Goal: Task Accomplishment & Management: Manage account settings

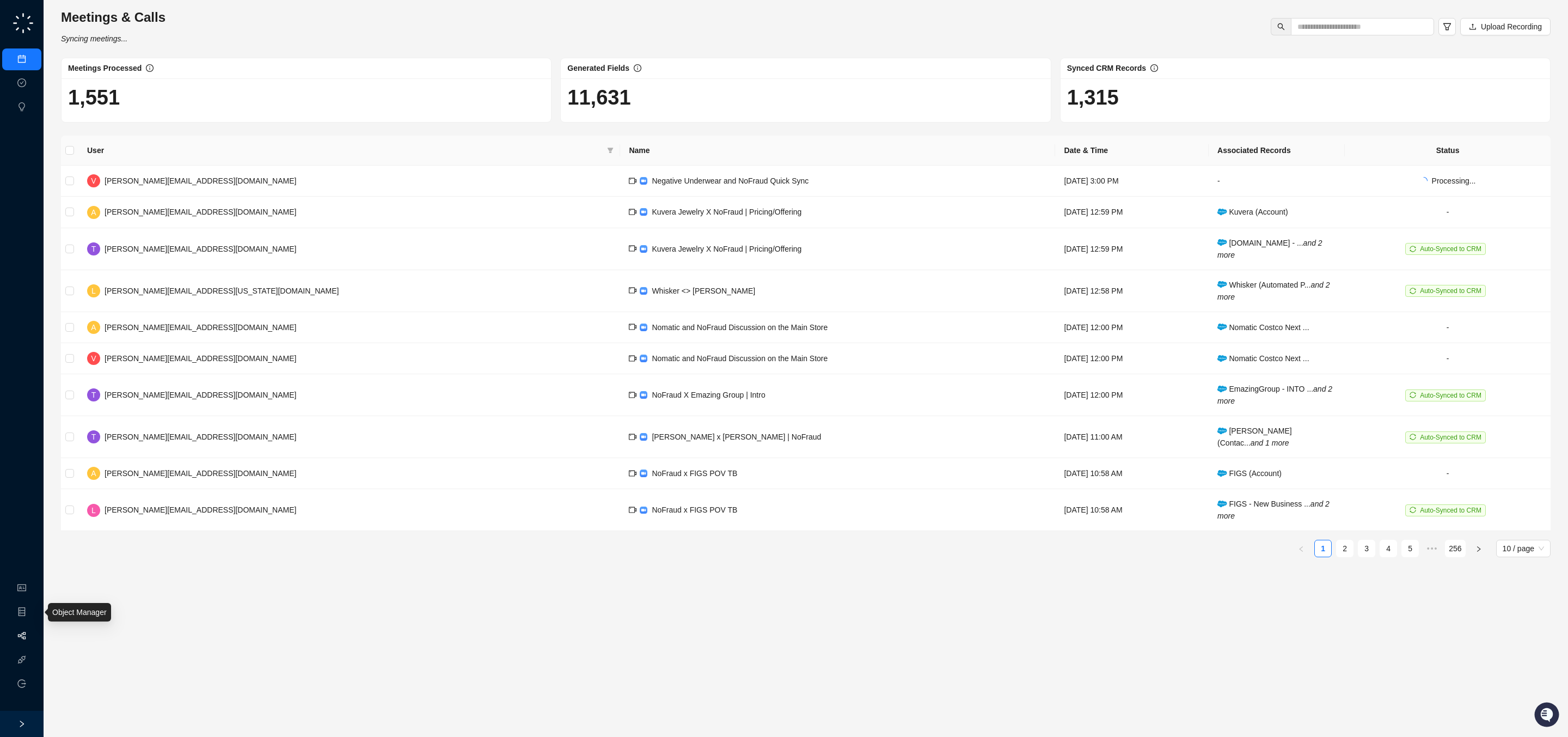
click at [31, 632] on link "Workflows" at bounding box center [48, 636] width 35 height 9
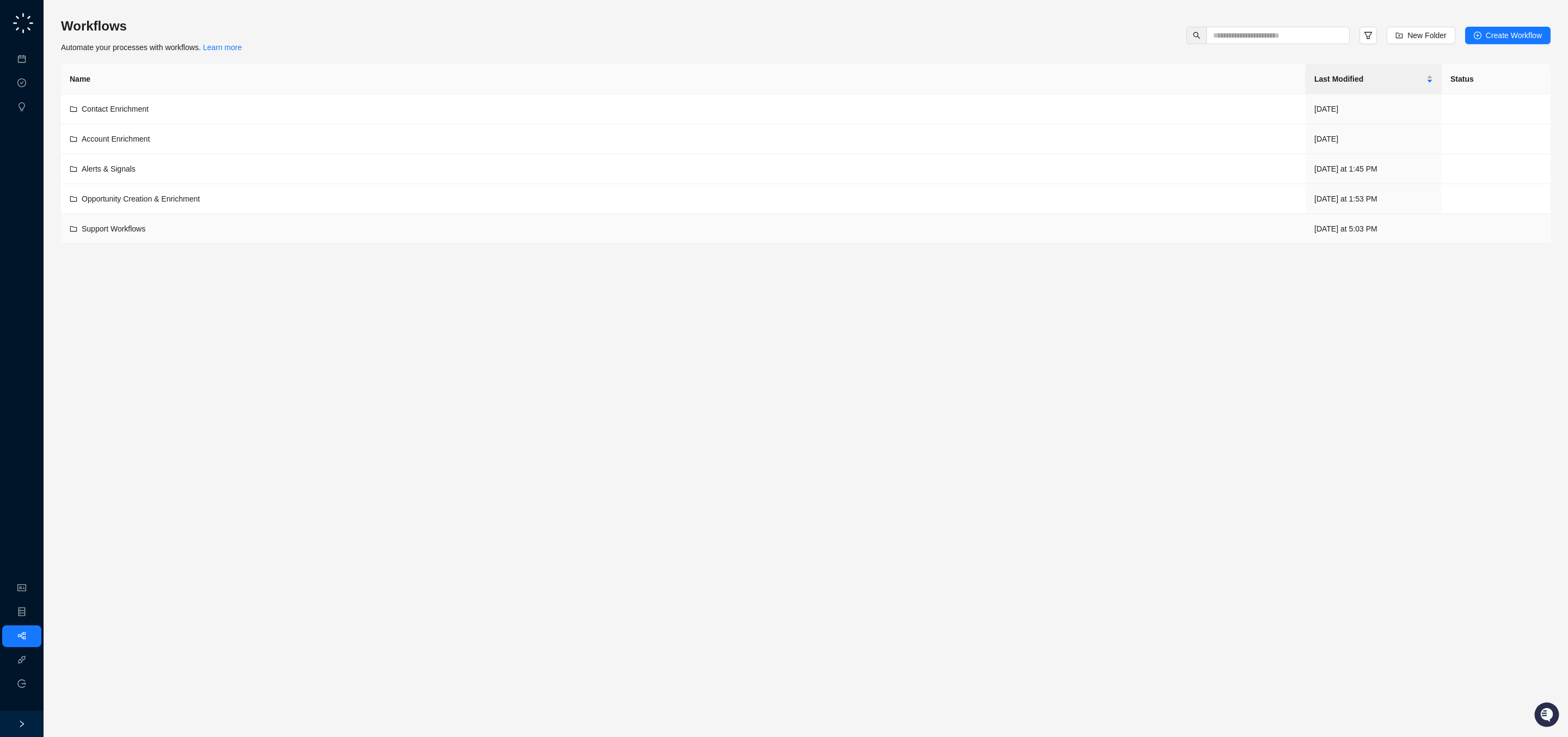
click at [220, 234] on div "Support Workflows" at bounding box center [682, 228] width 1227 height 12
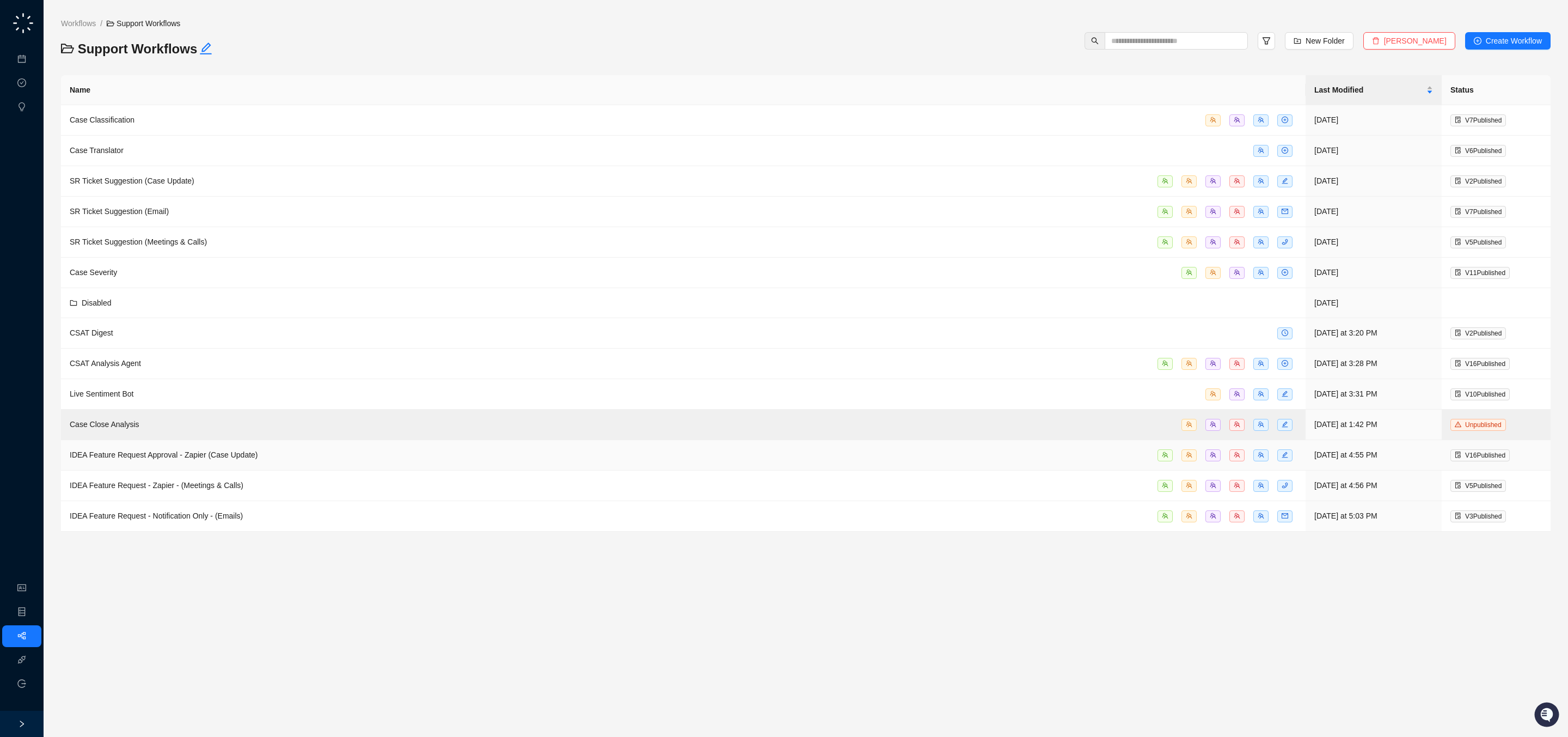
click at [277, 455] on div "IDEA Feature Request Approval - Zapier (Case Update)" at bounding box center [682, 455] width 1227 height 12
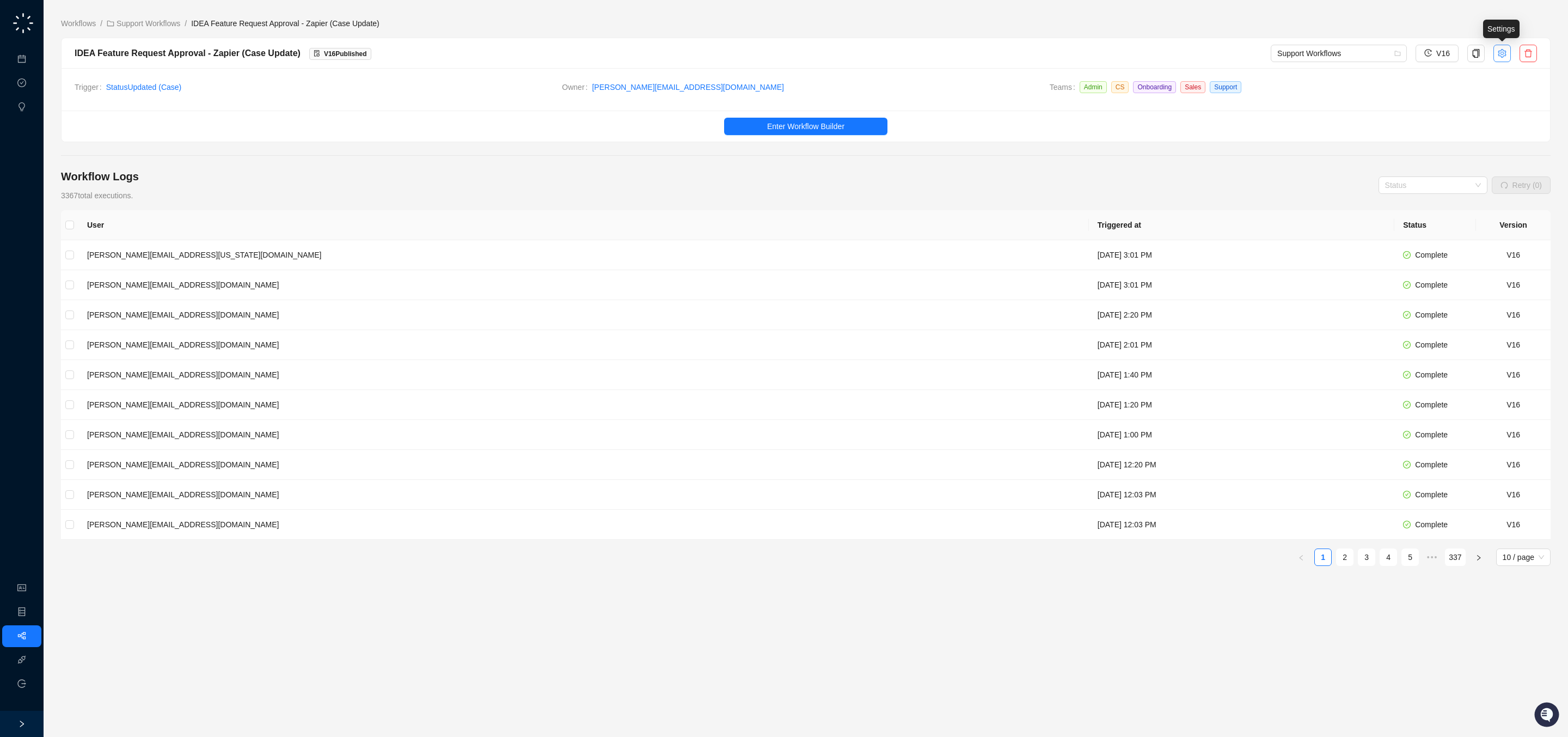
click at [1502, 53] on icon "setting" at bounding box center [1501, 53] width 8 height 9
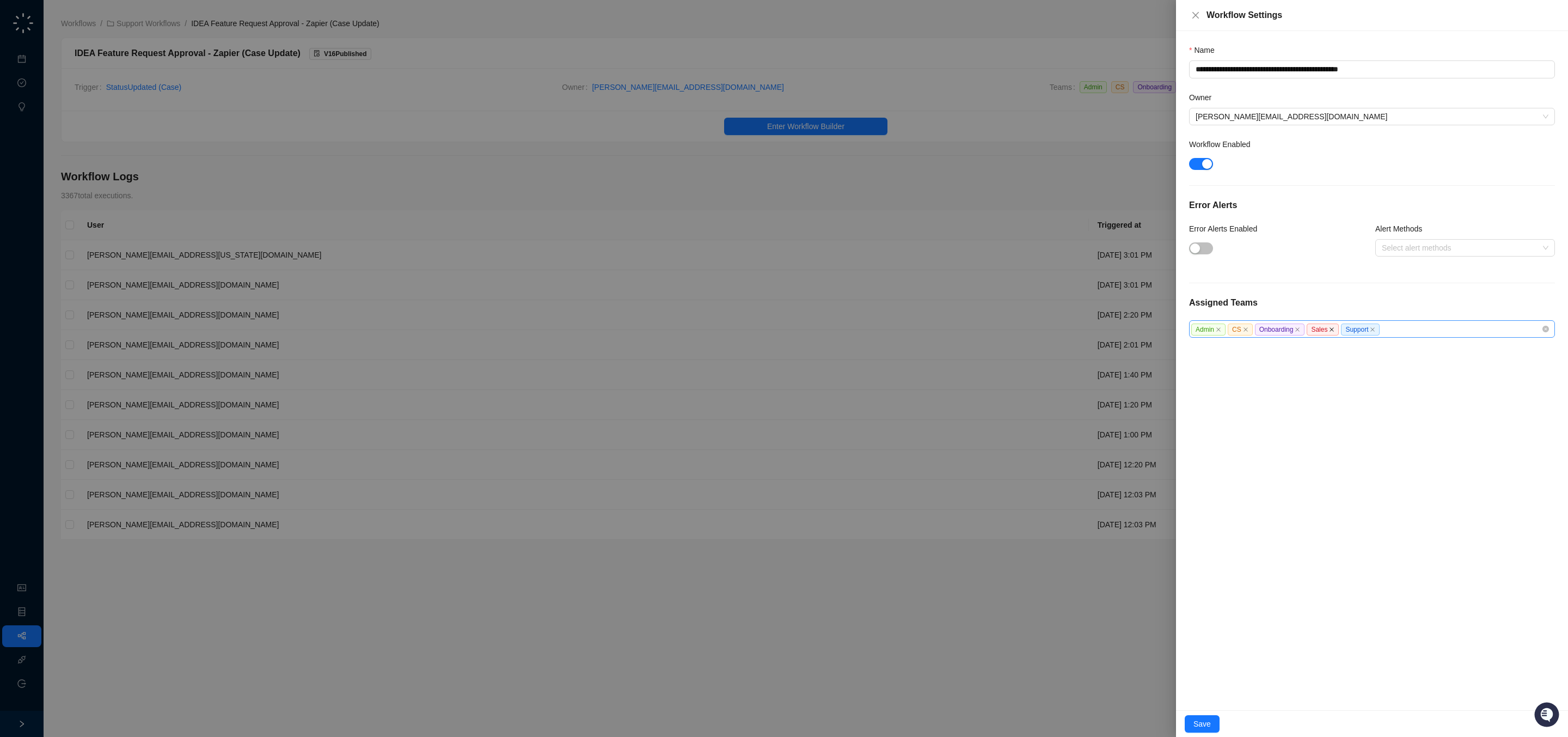
click at [1335, 331] on icon "close" at bounding box center [1332, 330] width 5 height 5
click at [1208, 726] on span "Save" at bounding box center [1202, 723] width 18 height 12
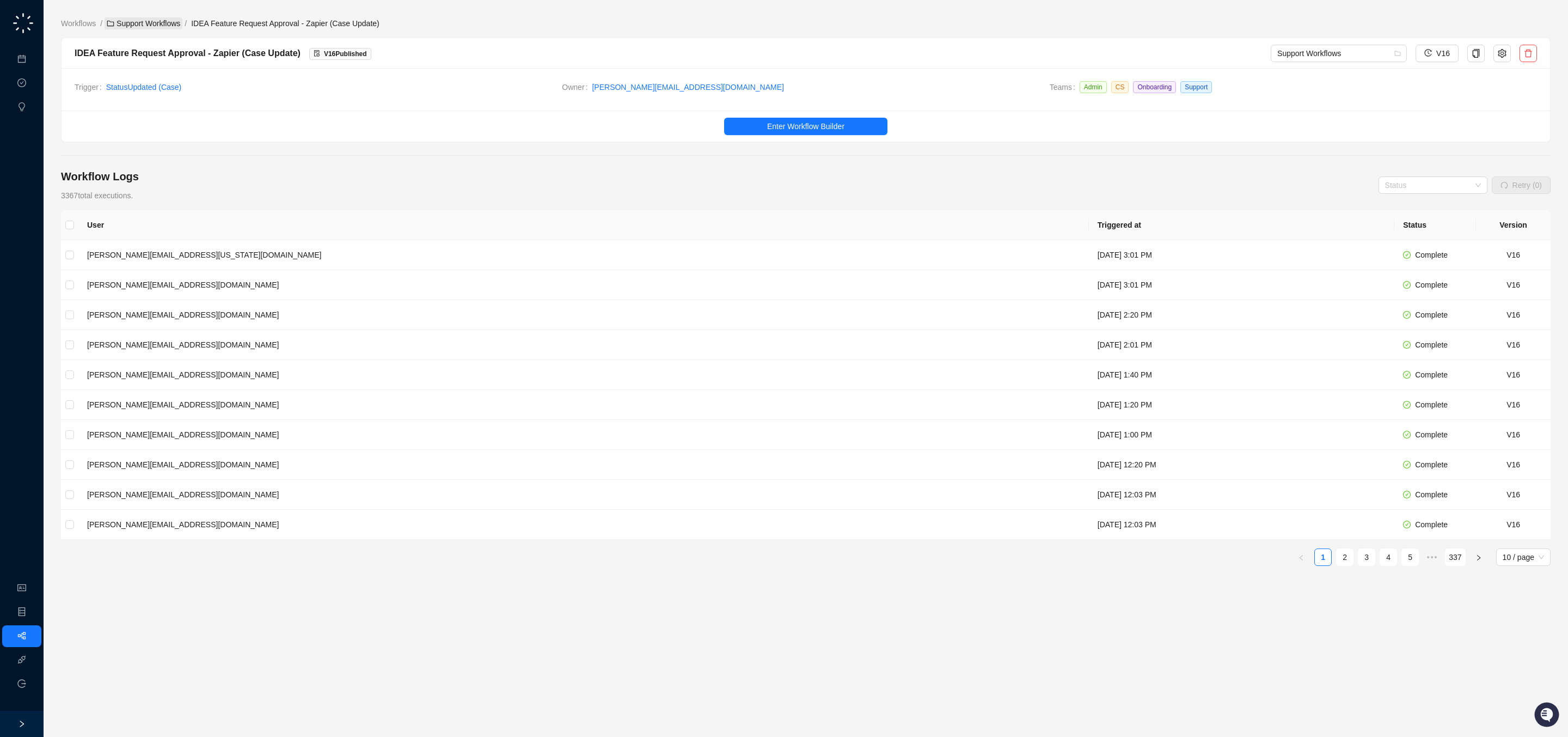
click at [162, 18] on link "Support Workflows" at bounding box center [143, 23] width 78 height 12
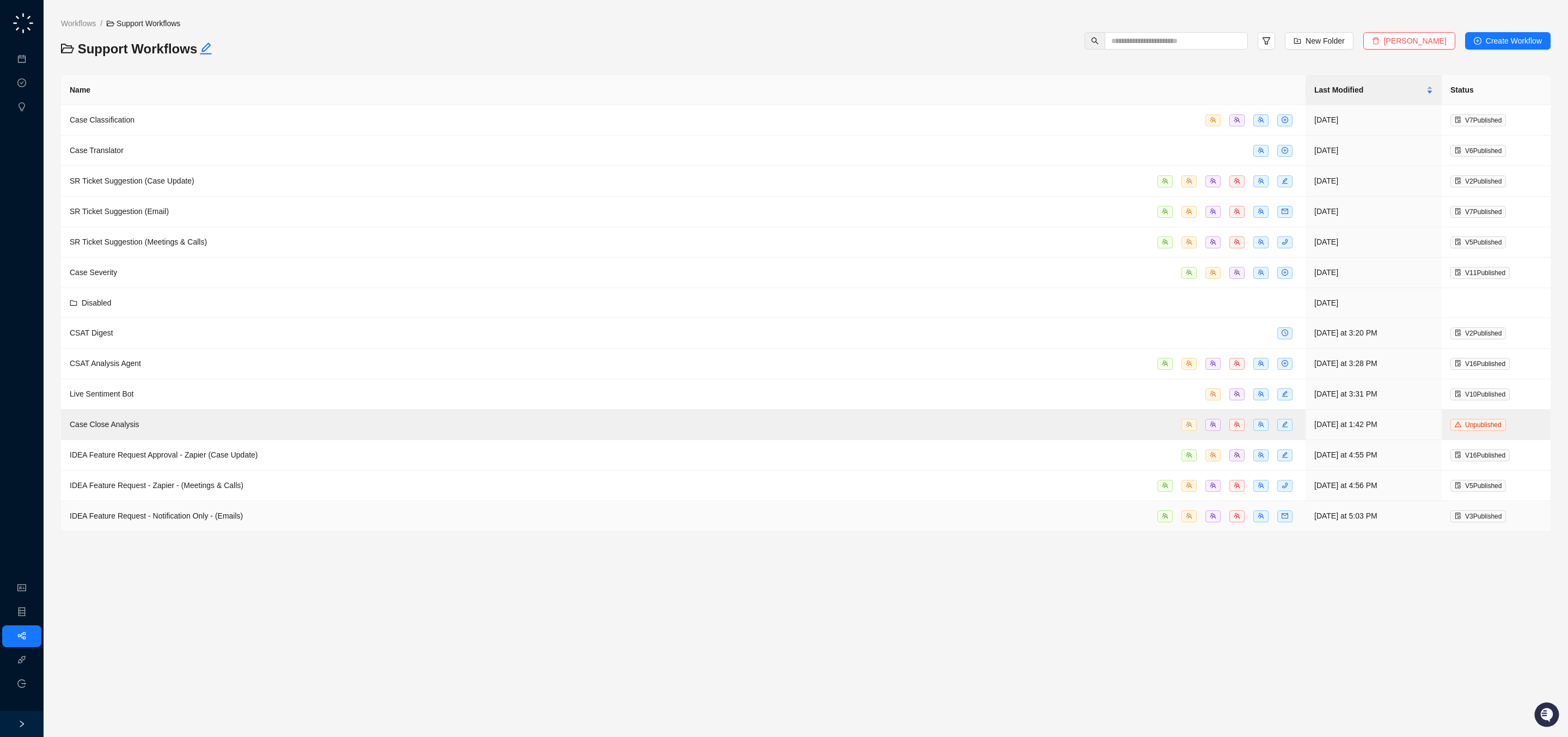
click at [271, 516] on div "IDEA Feature Request - Notification Only - (Emails)" at bounding box center [682, 516] width 1227 height 12
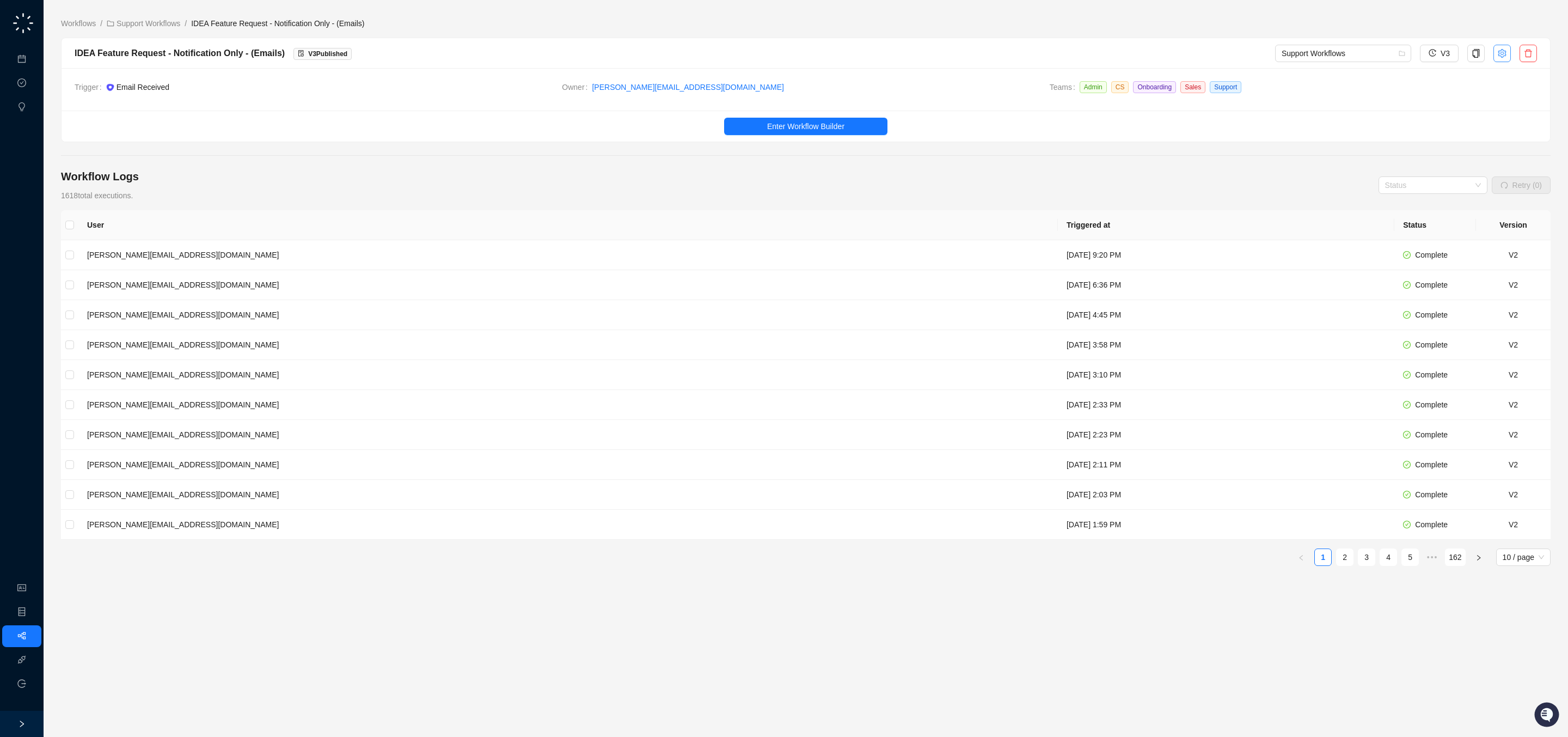
click at [1498, 54] on icon "setting" at bounding box center [1501, 53] width 8 height 9
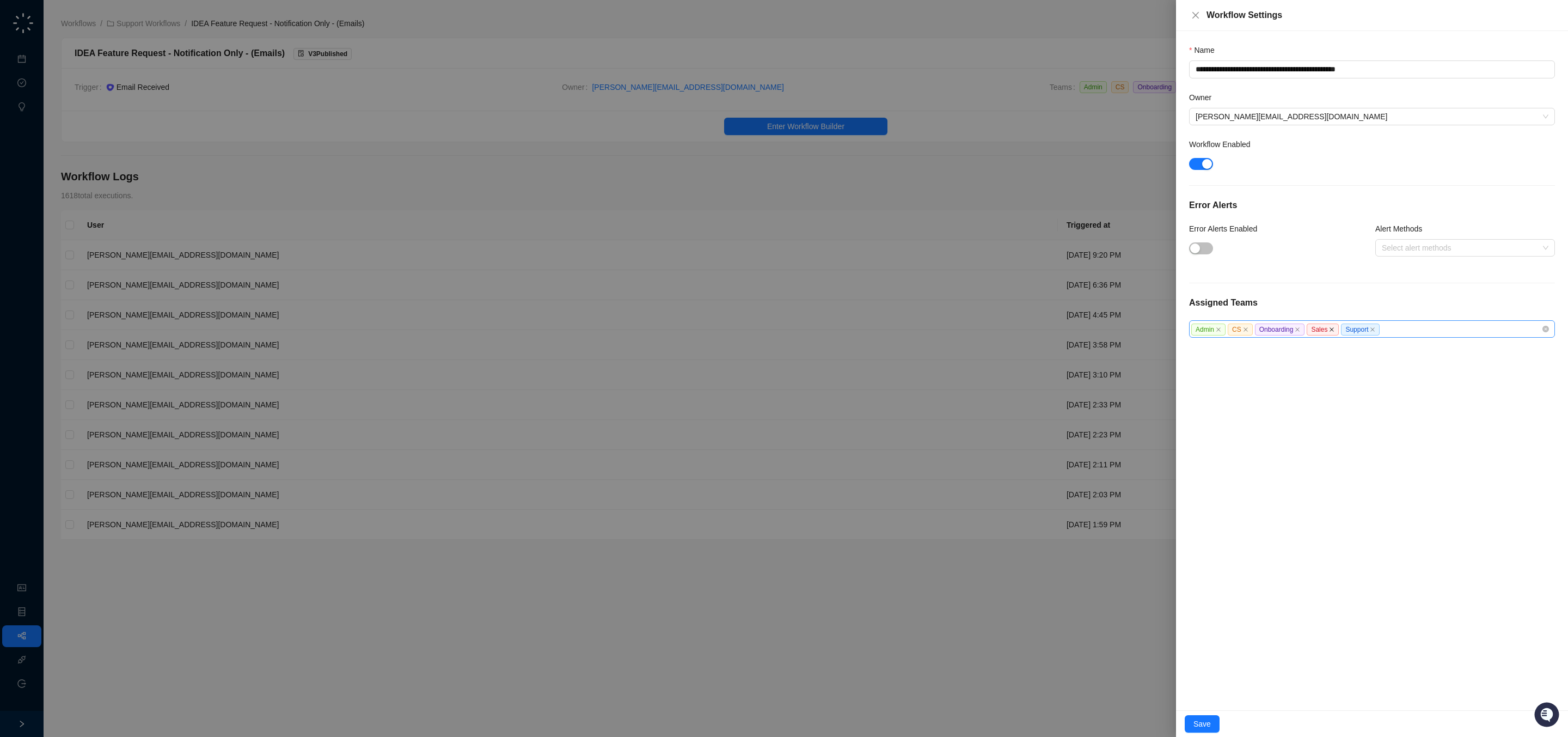
click at [1335, 328] on icon "close" at bounding box center [1332, 330] width 5 height 5
click at [1200, 725] on span "Save" at bounding box center [1202, 723] width 18 height 12
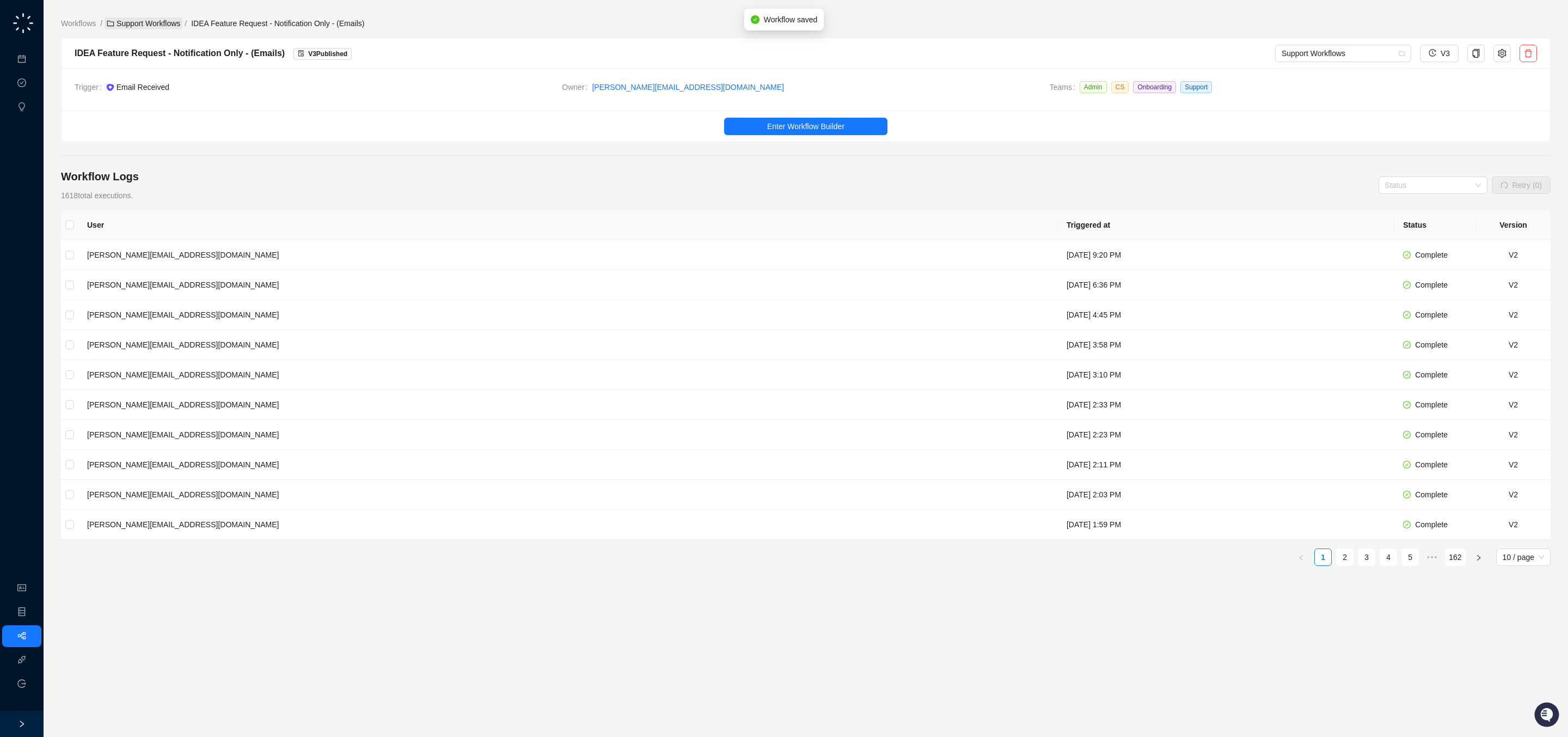
click at [138, 20] on link "Support Workflows" at bounding box center [143, 23] width 78 height 12
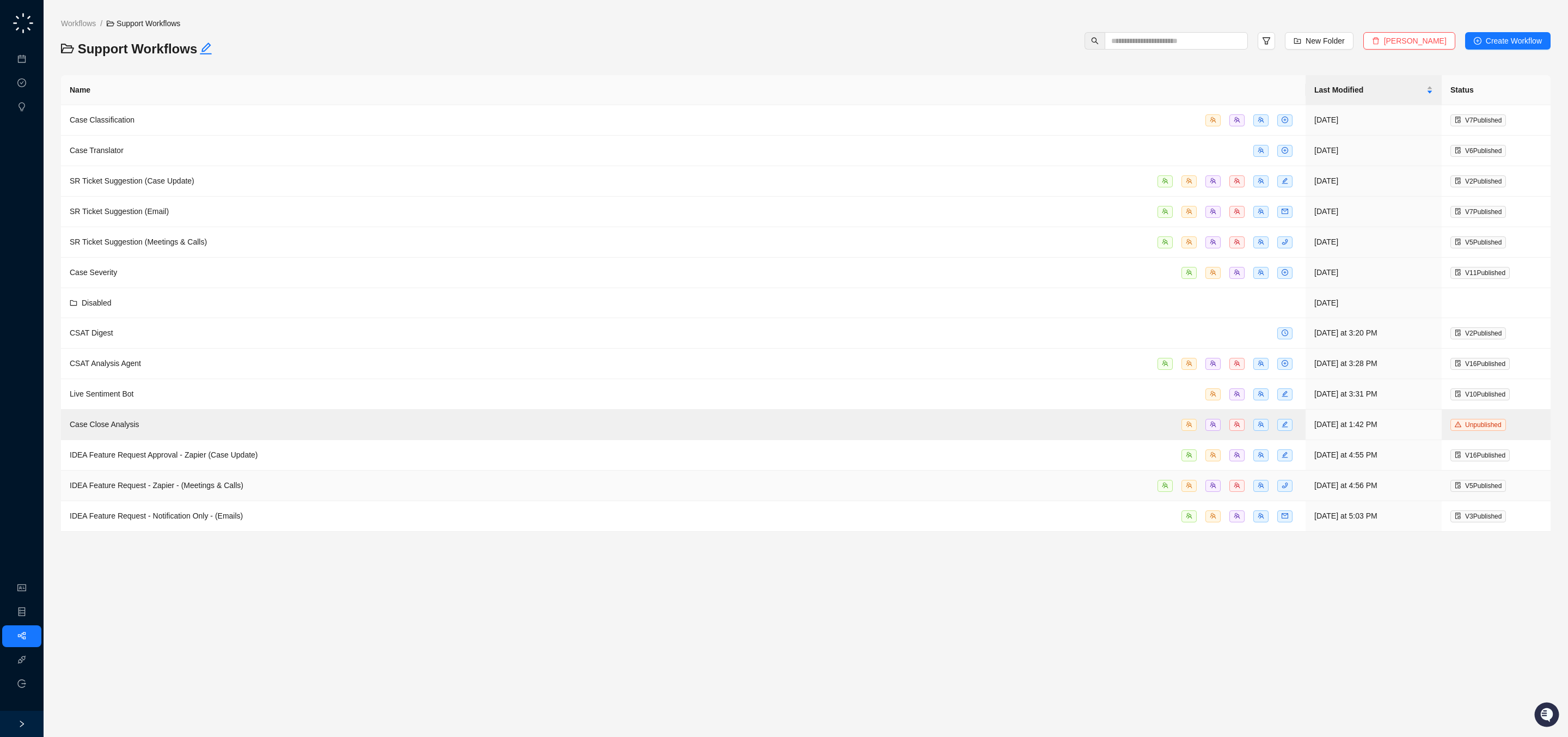
click at [308, 483] on div "IDEA Feature Request - Zapier - (Meetings & Calls)" at bounding box center [682, 486] width 1227 height 12
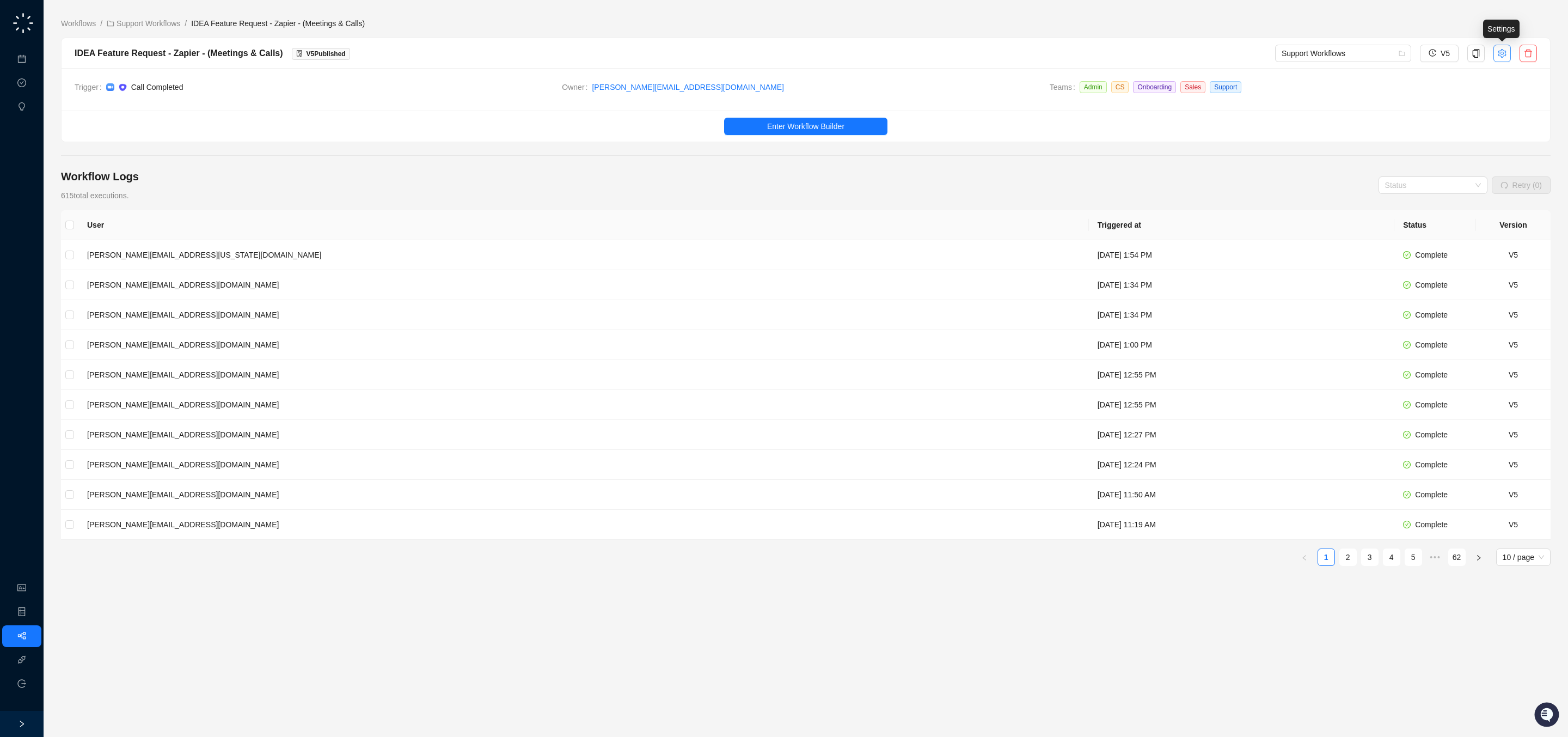
click at [1500, 53] on icon "setting" at bounding box center [1502, 53] width 9 height 9
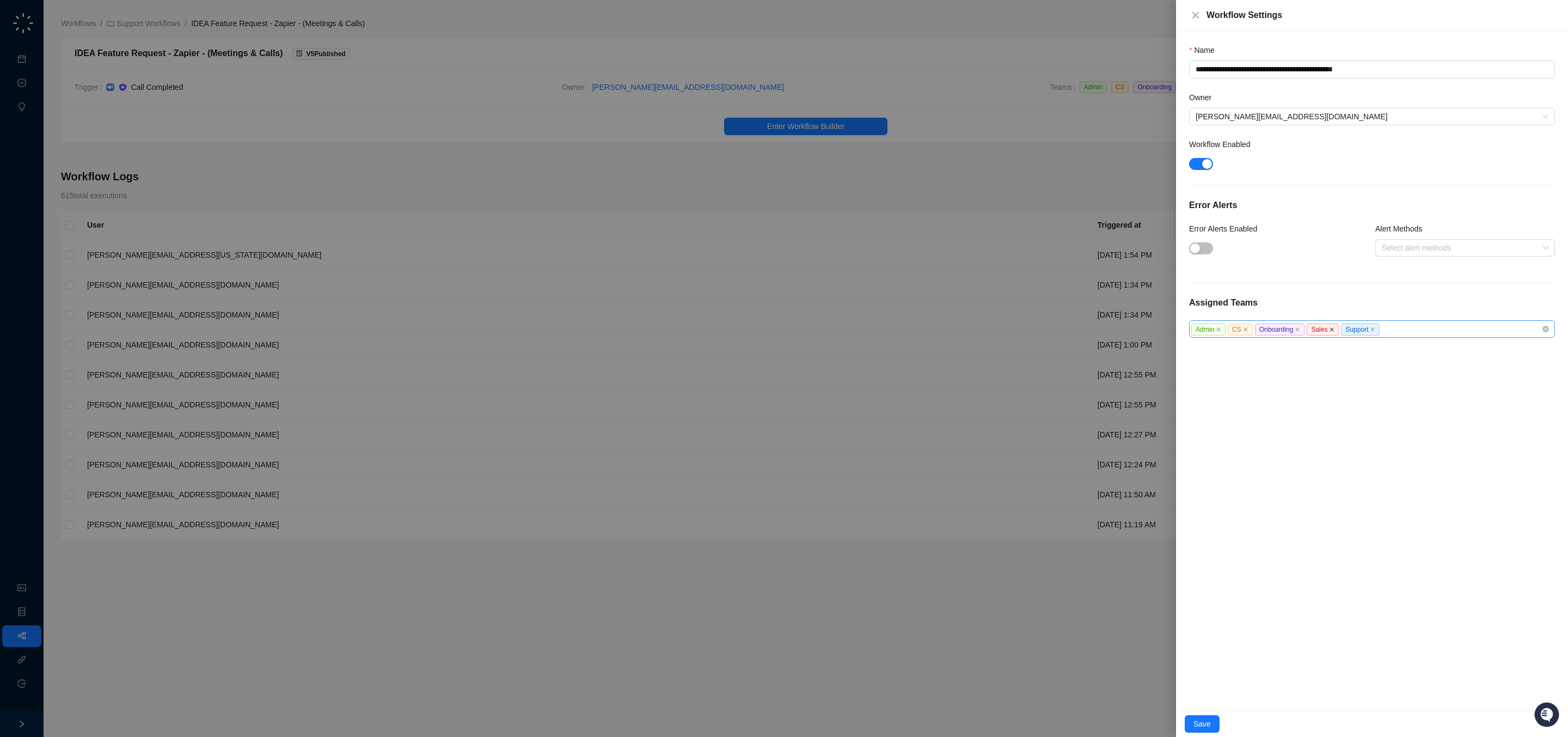
click at [1335, 332] on icon "close" at bounding box center [1332, 330] width 5 height 5
click at [1205, 726] on span "Save" at bounding box center [1202, 723] width 18 height 12
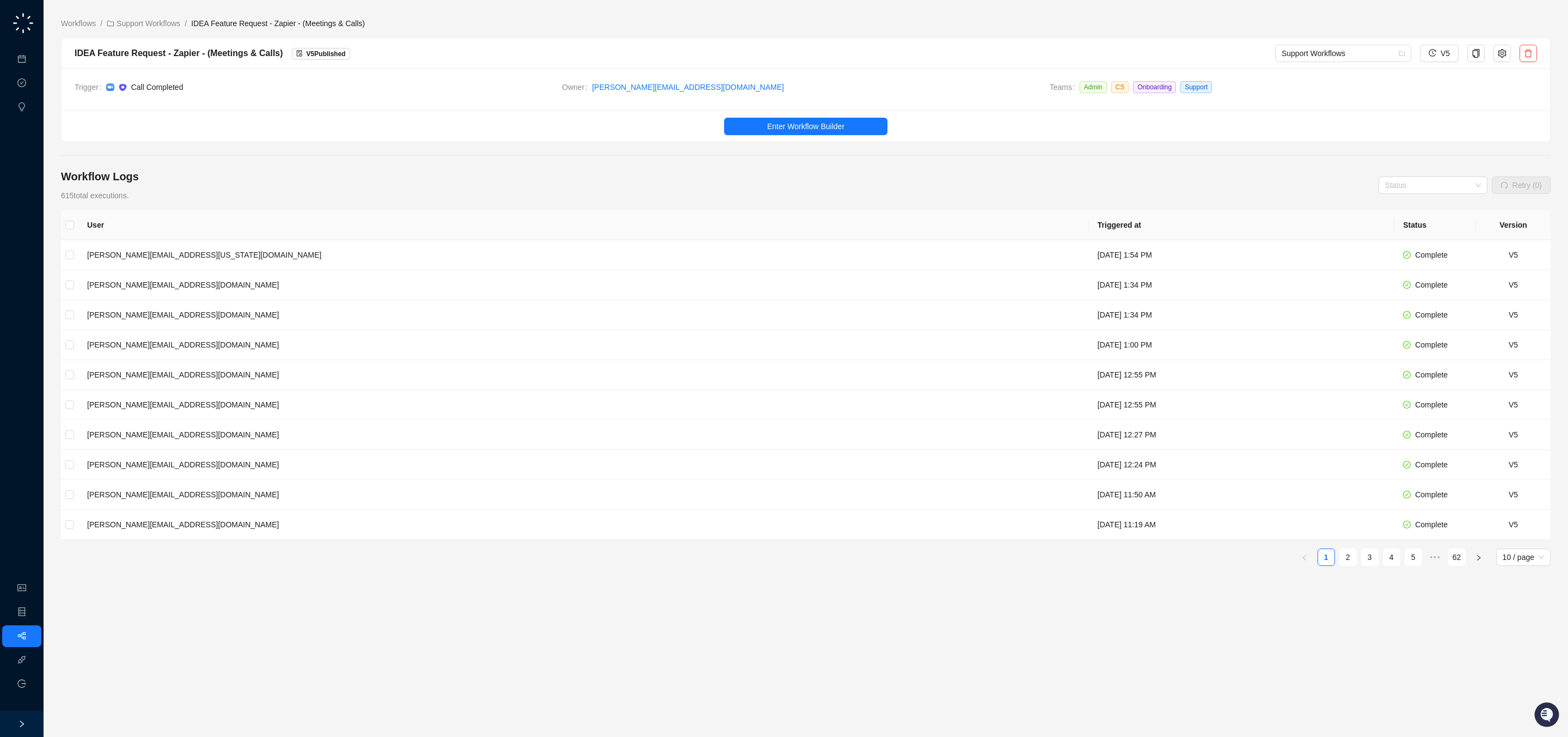
click at [551, 184] on div "Workflow Logs 615 total executions. Status Retry (0)" at bounding box center [805, 184] width 1490 height 33
click at [151, 23] on link "Support Workflows" at bounding box center [143, 23] width 78 height 12
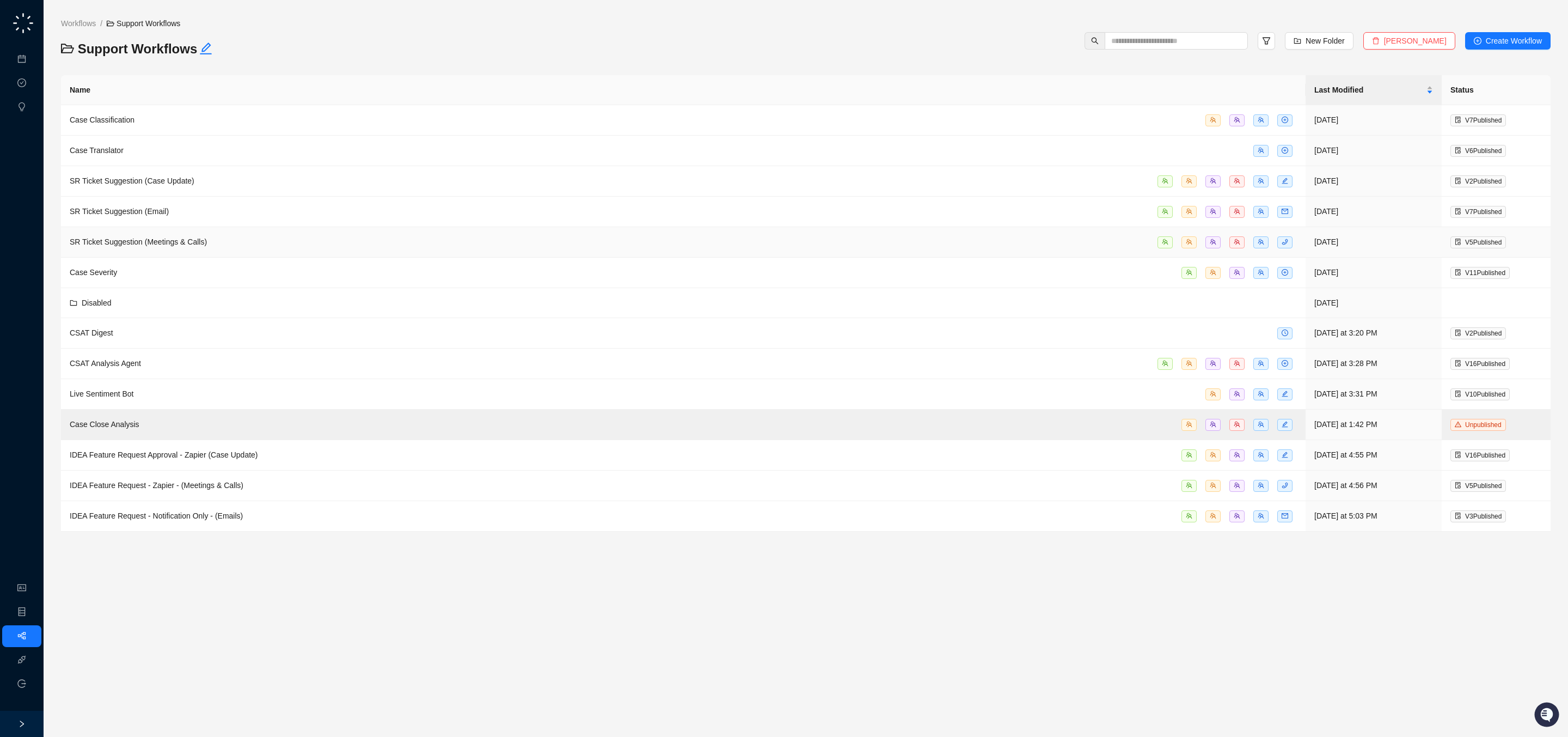
click at [285, 239] on div "SR Ticket Suggestion (Meetings & Calls)" at bounding box center [682, 242] width 1227 height 12
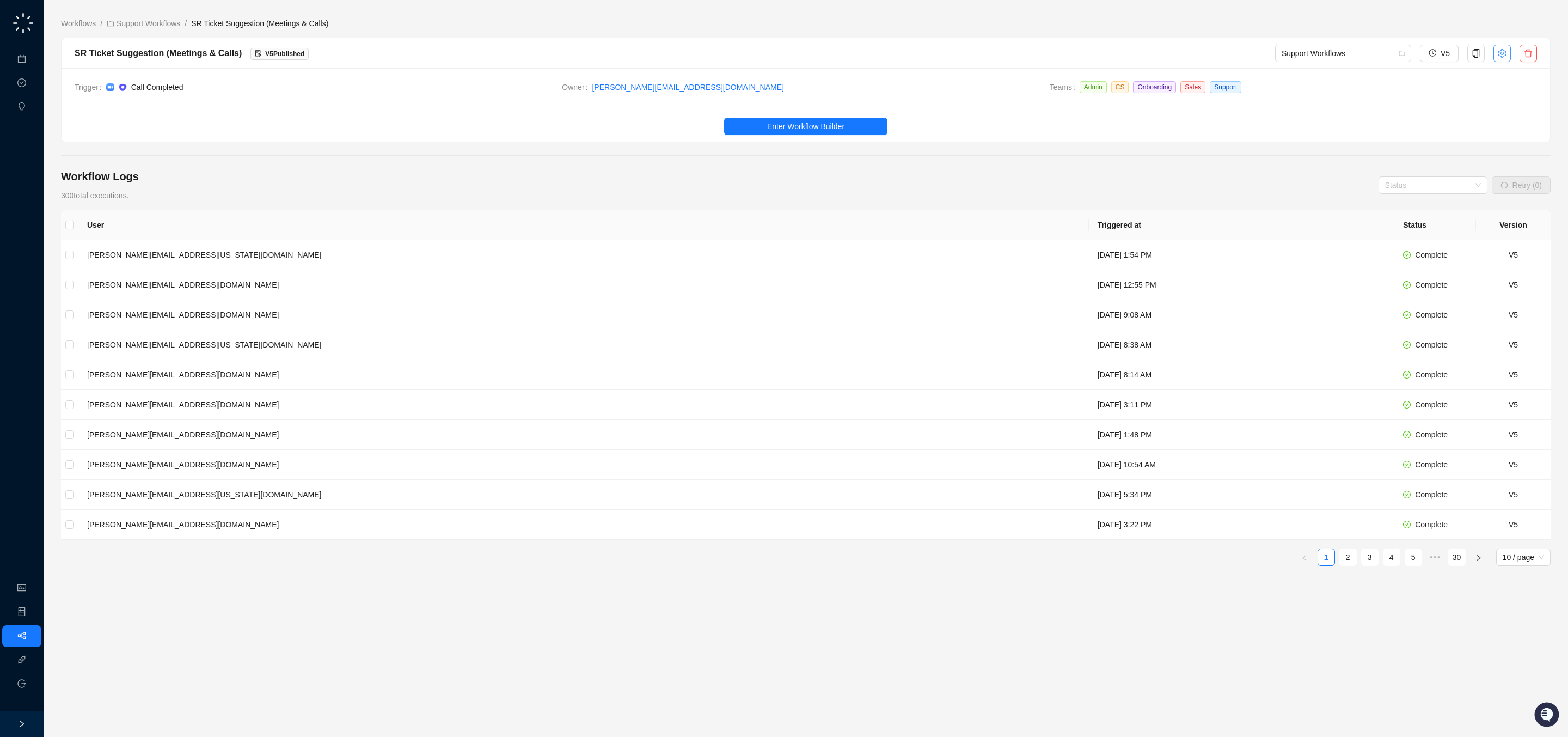
click at [1504, 51] on icon "setting" at bounding box center [1502, 53] width 9 height 9
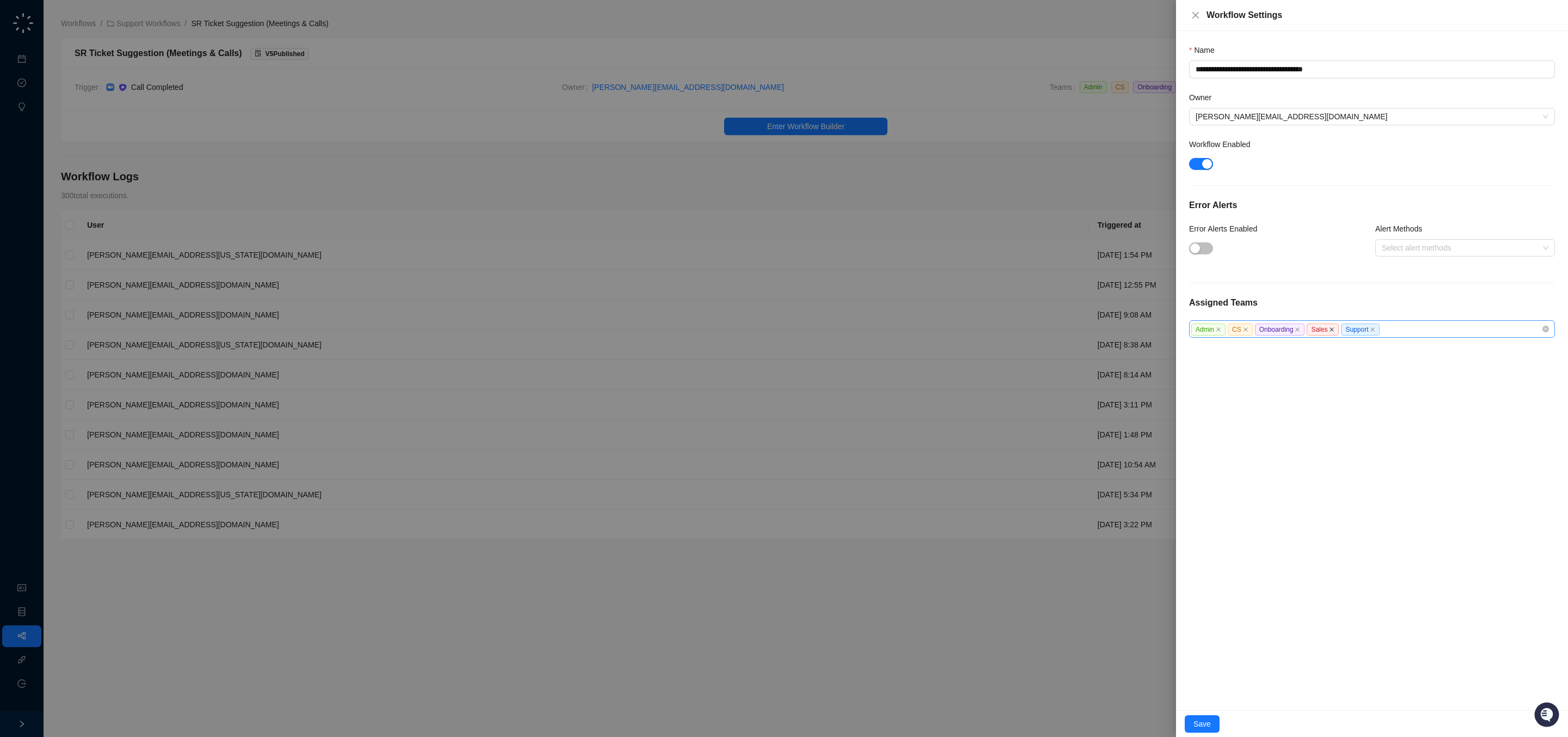
click at [1335, 332] on icon "close" at bounding box center [1332, 330] width 5 height 5
click at [1201, 717] on span "Save" at bounding box center [1202, 723] width 18 height 12
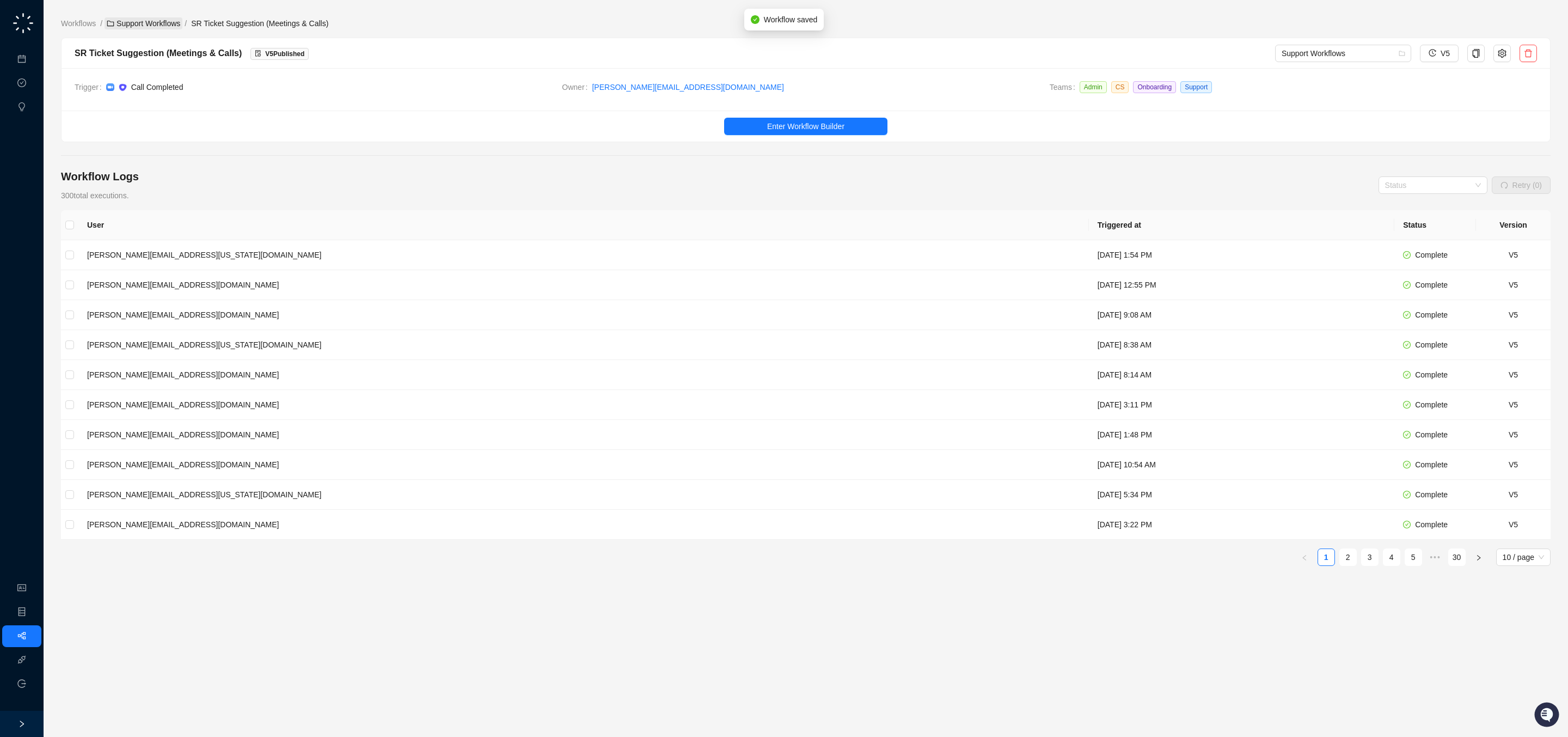
click at [165, 23] on link "Support Workflows" at bounding box center [143, 23] width 78 height 12
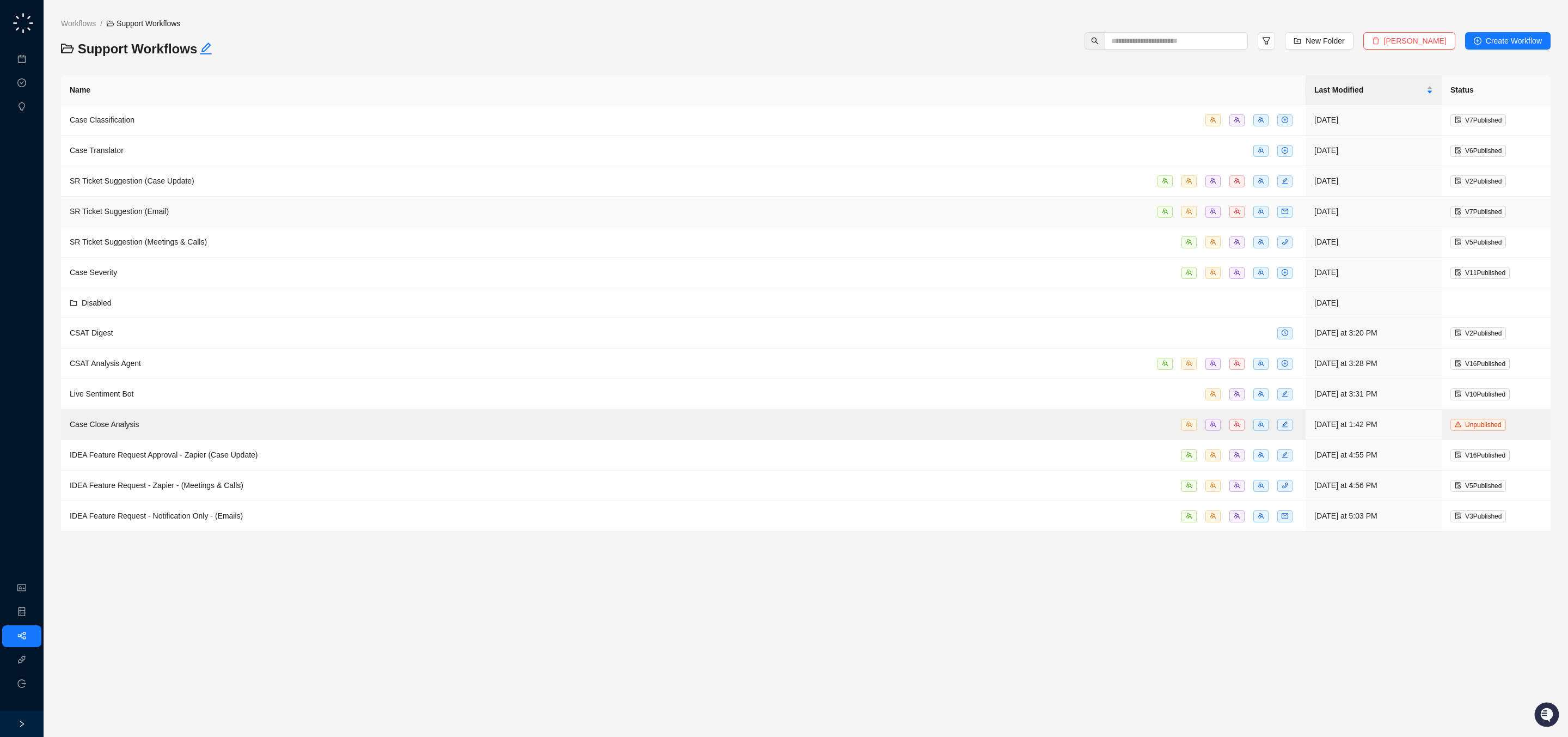
click at [296, 214] on div "SR Ticket Suggestion (Email)" at bounding box center [682, 211] width 1227 height 12
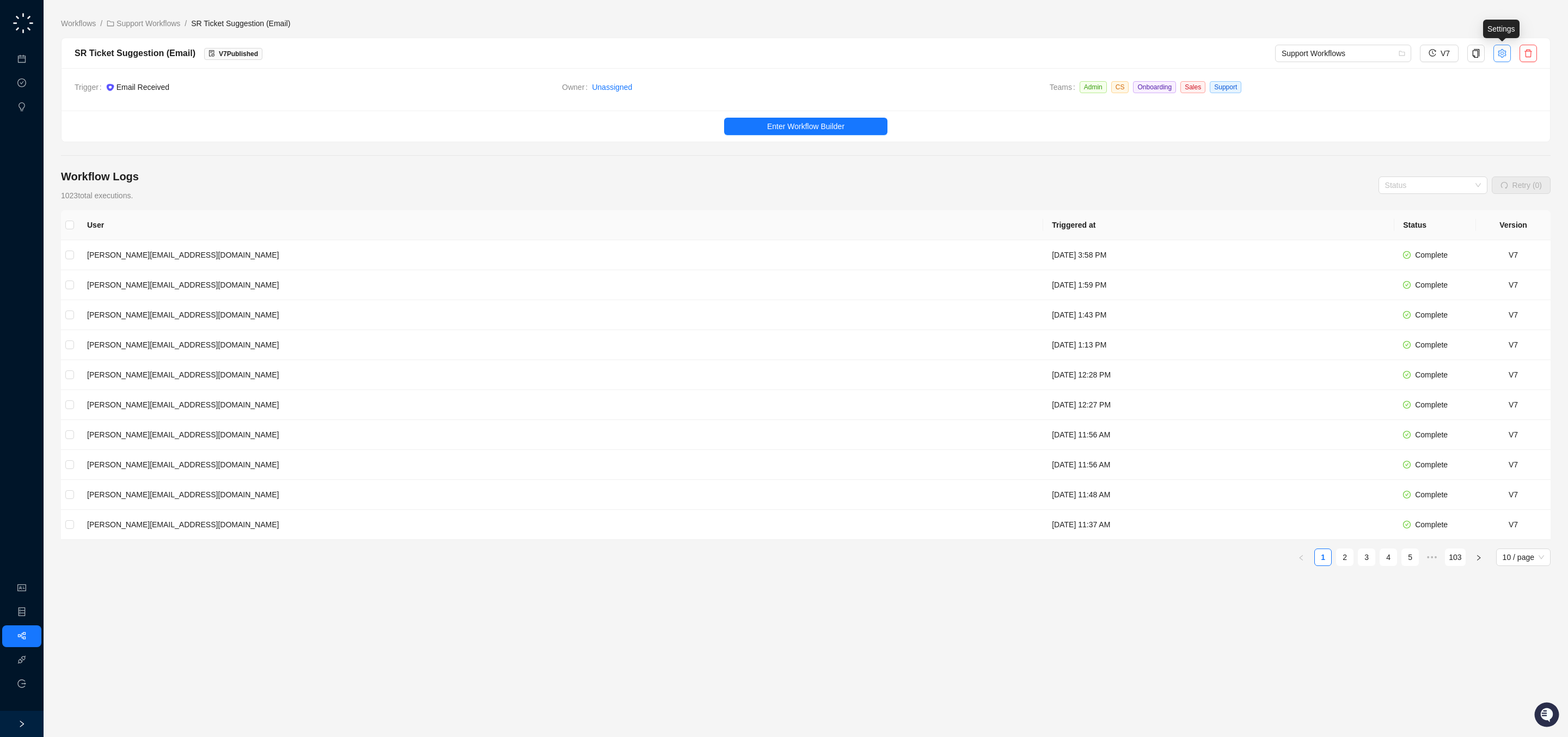
click at [1504, 53] on icon "setting" at bounding box center [1502, 53] width 9 height 9
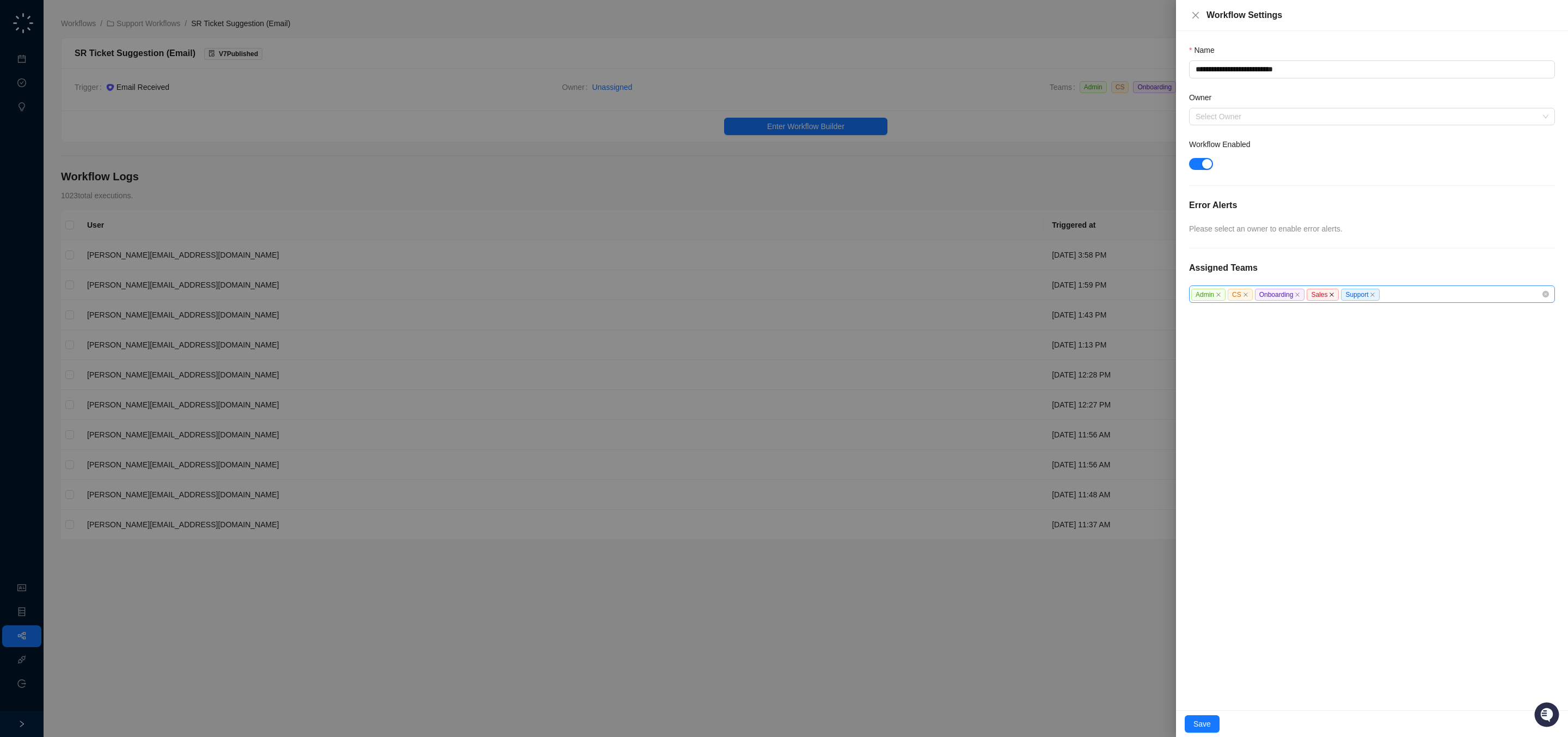
click at [1335, 298] on icon "close" at bounding box center [1332, 295] width 5 height 5
click at [1201, 727] on span "Save" at bounding box center [1202, 723] width 18 height 12
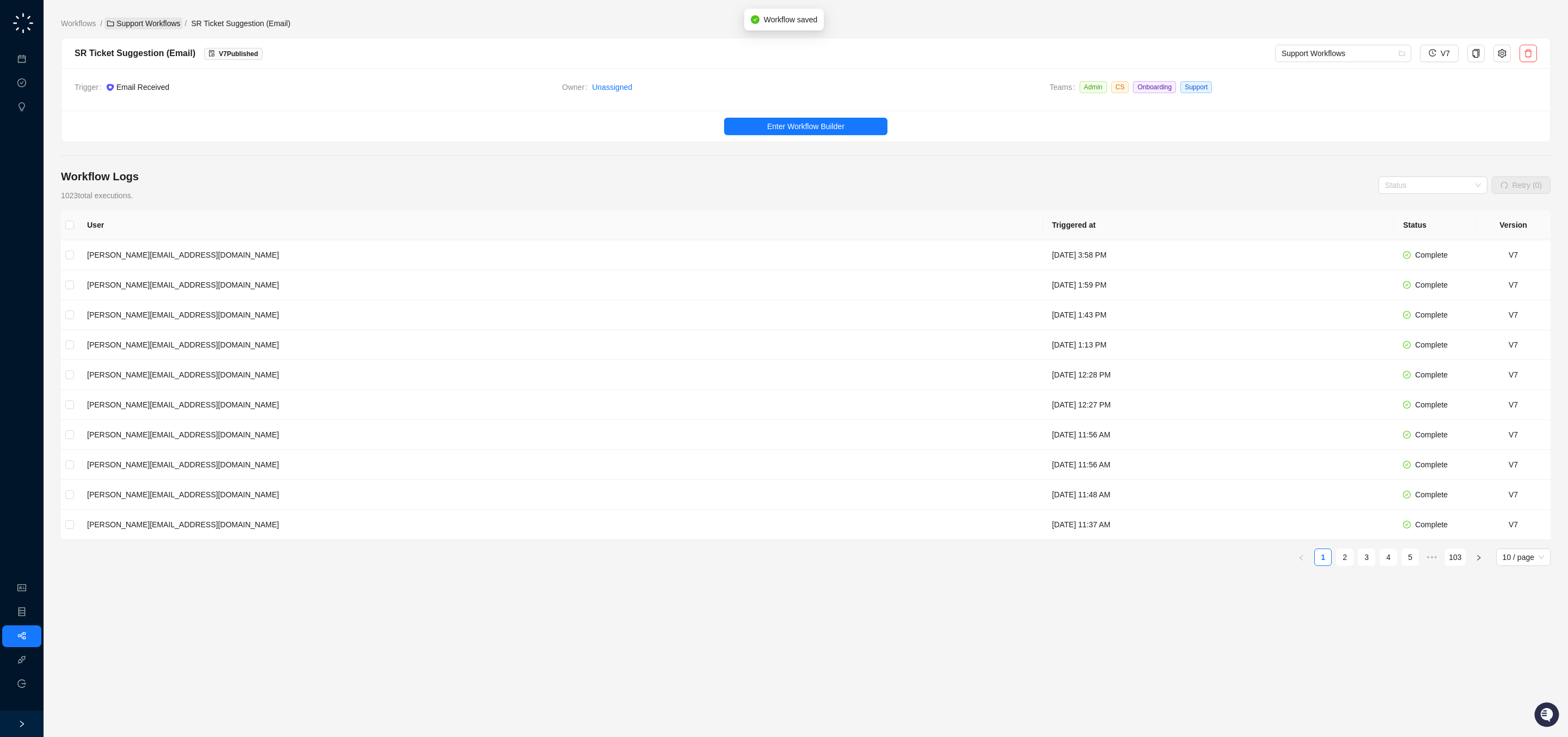
click at [157, 22] on link "Support Workflows" at bounding box center [143, 23] width 78 height 12
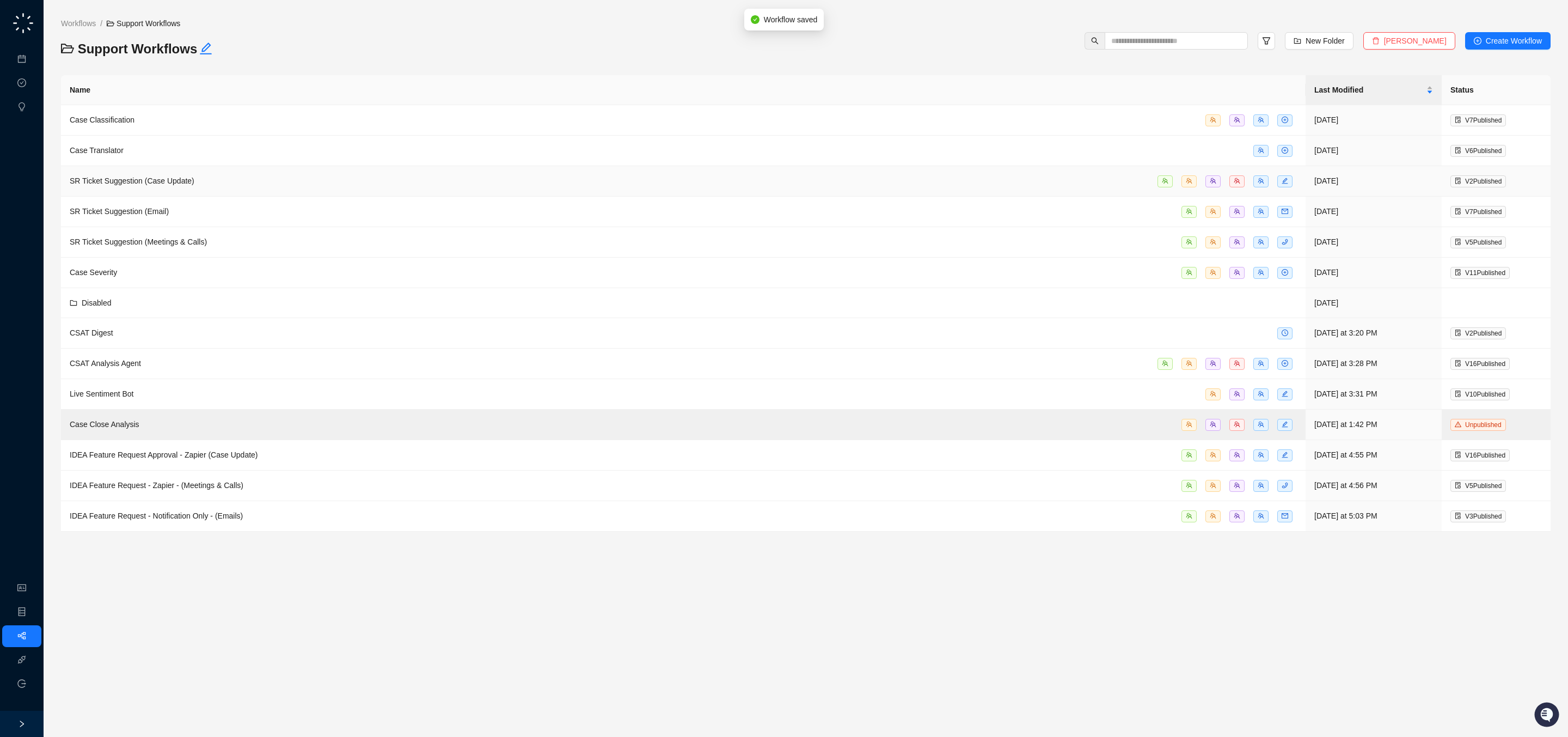
click at [406, 192] on td "SR Ticket Suggestion (Case Update)" at bounding box center [682, 181] width 1245 height 30
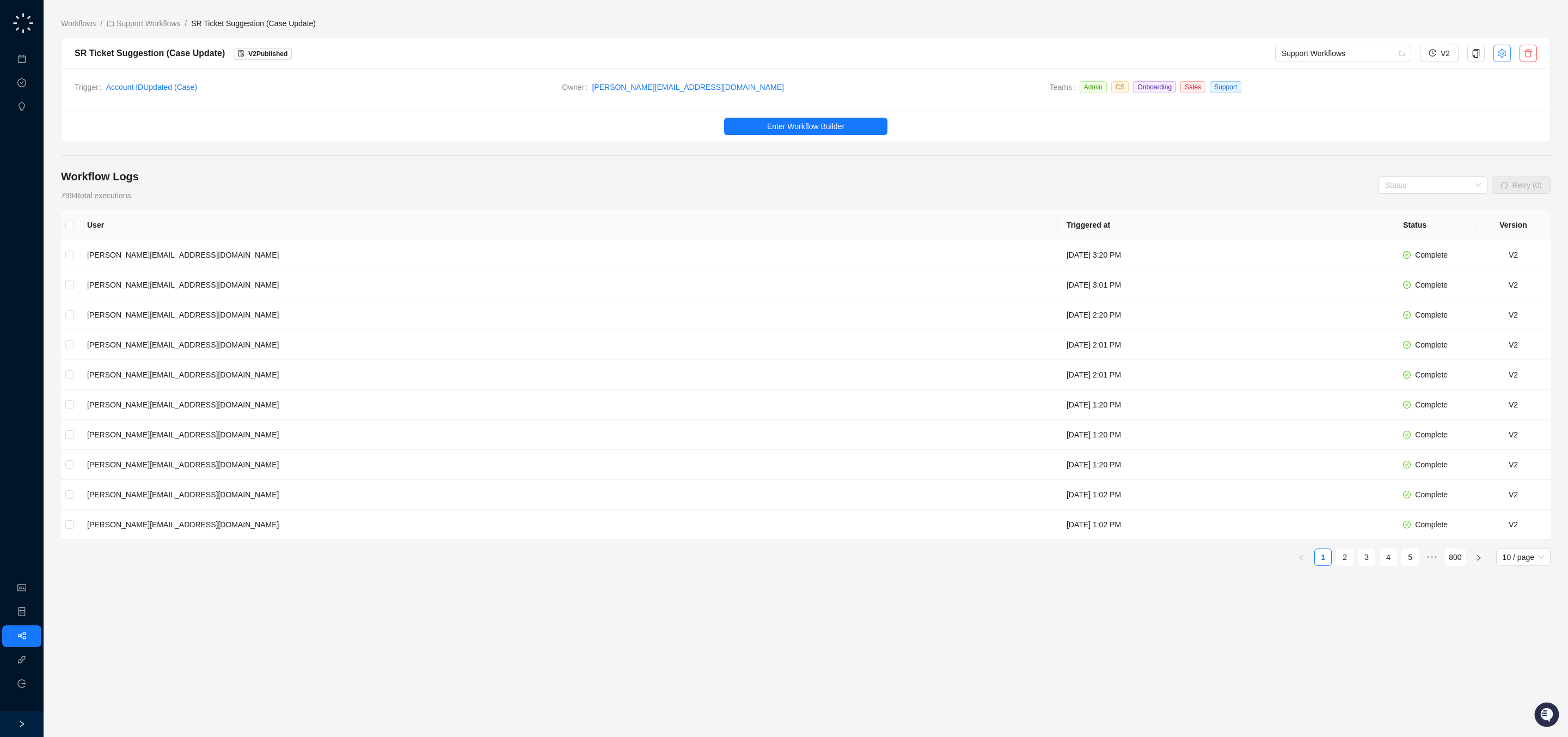
click at [1499, 52] on icon "setting" at bounding box center [1502, 53] width 9 height 9
type textarea "**********"
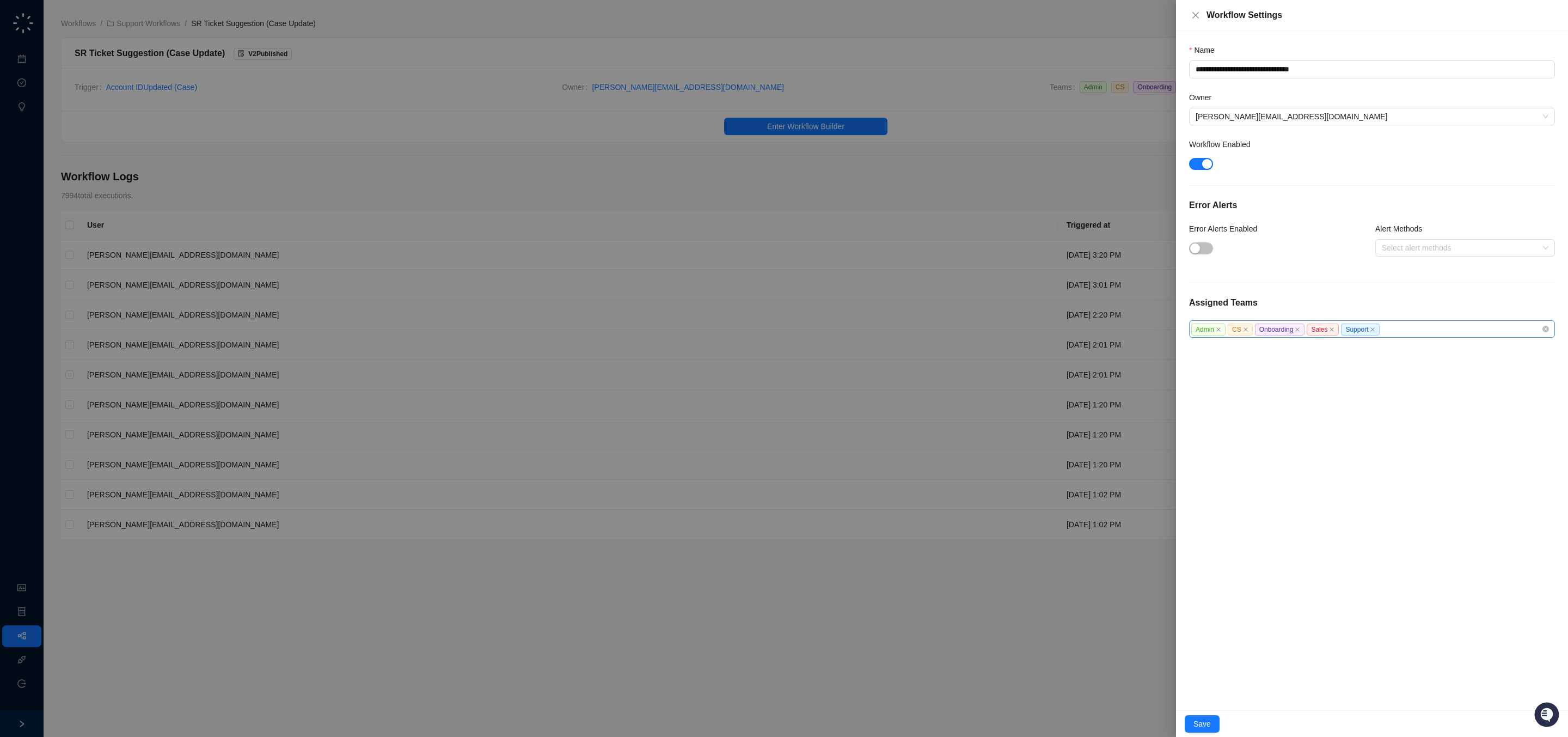
click at [1339, 332] on span "Sales" at bounding box center [1323, 329] width 32 height 12
click at [1335, 332] on icon "close" at bounding box center [1332, 330] width 5 height 5
click at [1200, 725] on span "Save" at bounding box center [1202, 723] width 18 height 12
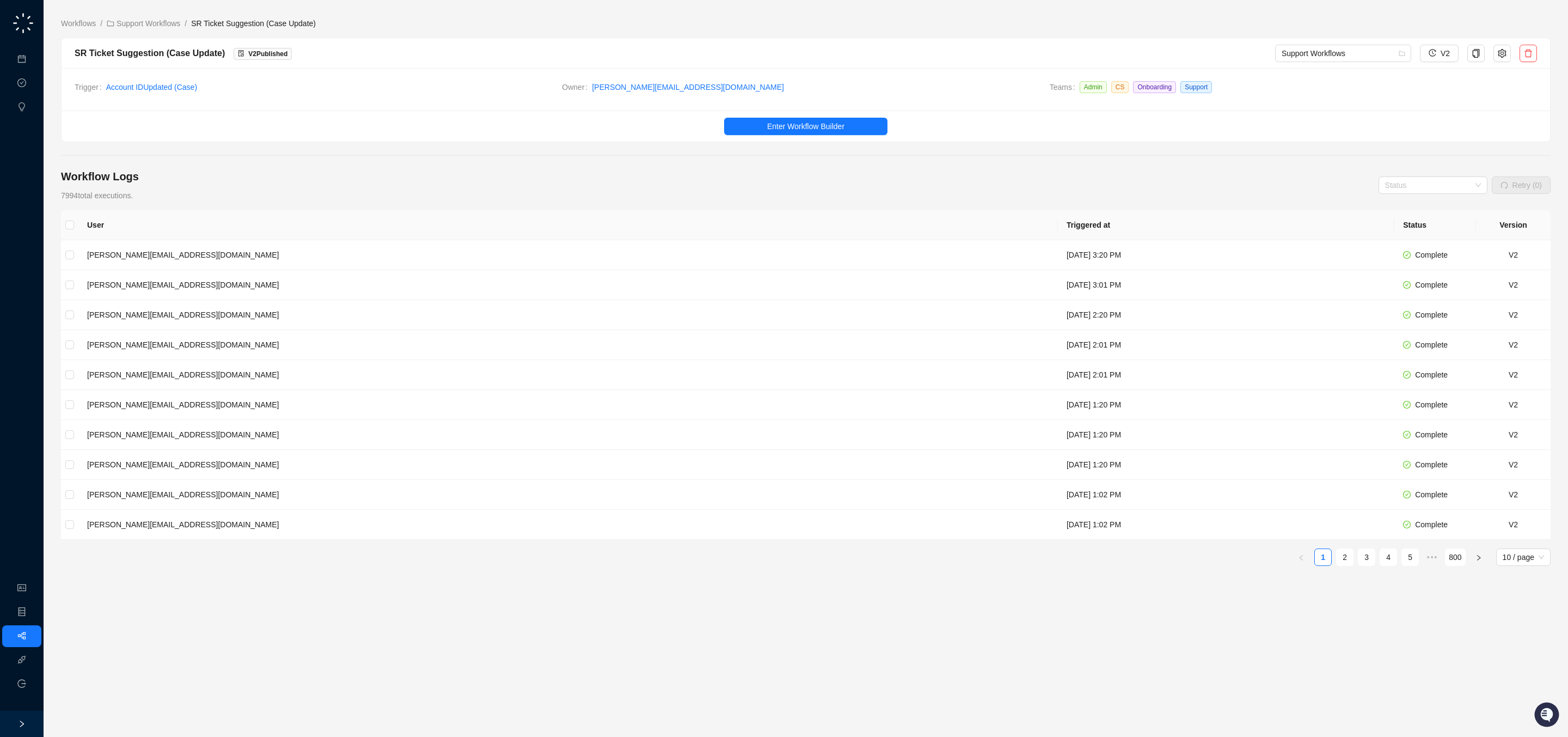
click at [942, 187] on div "Workflow Logs 7994 total executions. Status Retry (0)" at bounding box center [805, 184] width 1490 height 33
click at [630, 169] on div "Workflow Logs 7994 total executions. Status Retry (0)" at bounding box center [805, 184] width 1490 height 33
